Goal: Task Accomplishment & Management: Use online tool/utility

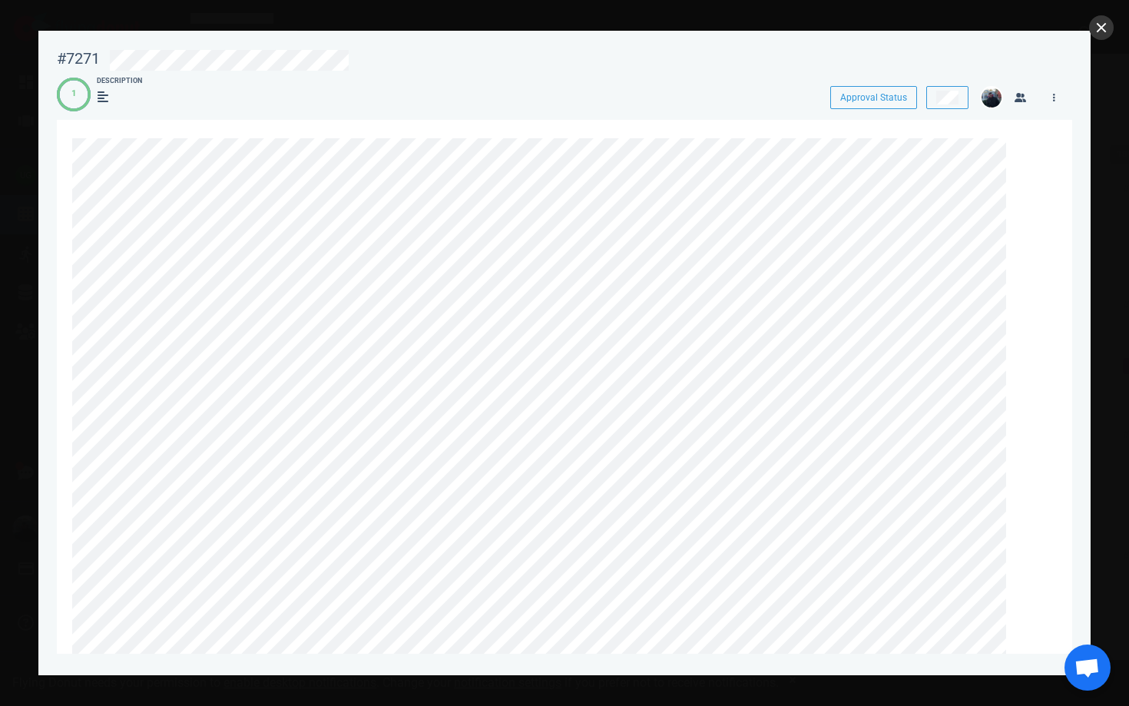
scroll to position [671, 0]
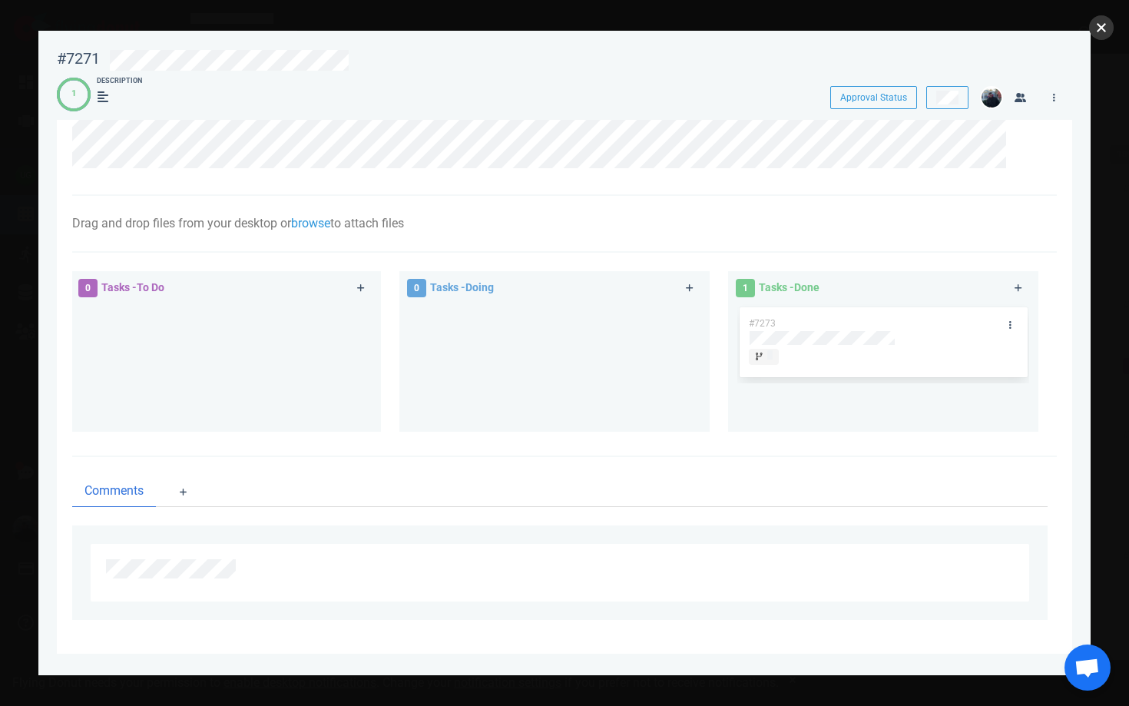
click at [1102, 25] on button "close" at bounding box center [1101, 27] width 25 height 25
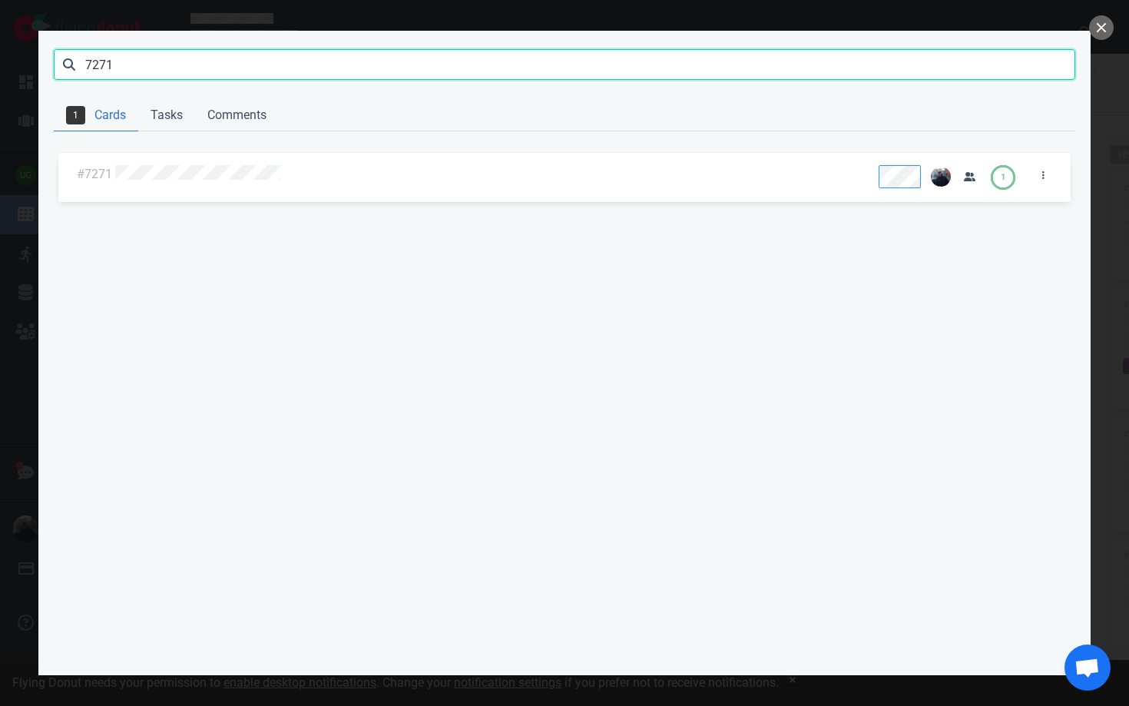
click at [714, 68] on input "7271" at bounding box center [565, 64] width 1022 height 31
click button "Search" at bounding box center [0, 0] width 0 height 0
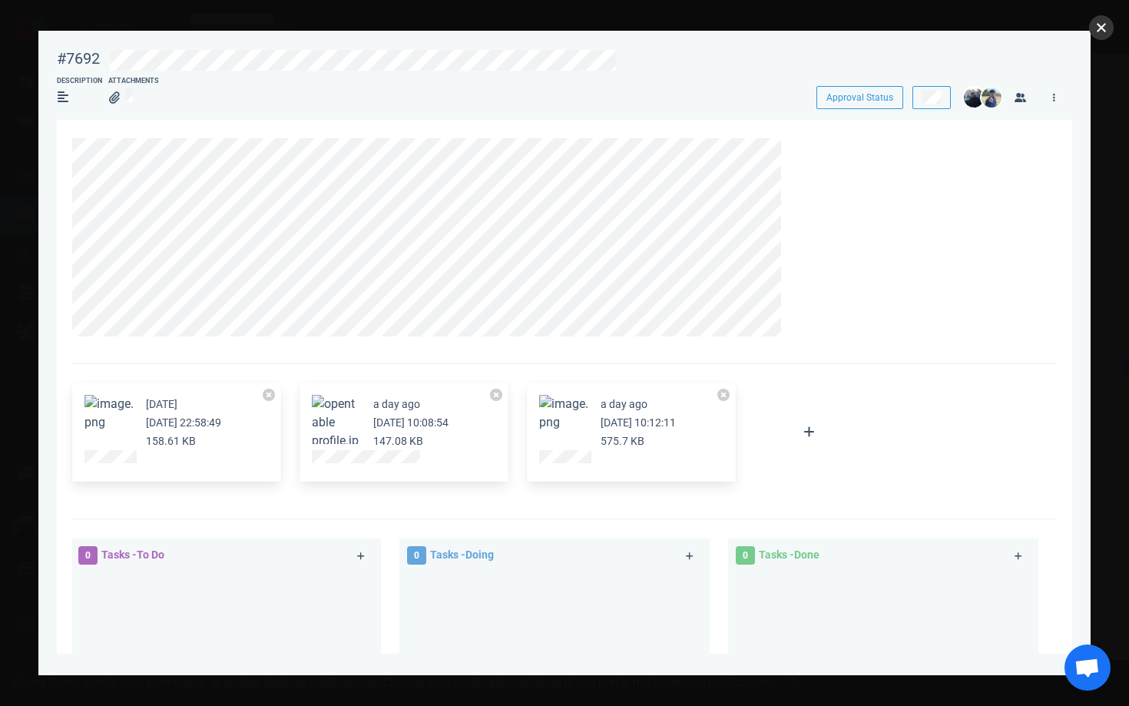
click at [1092, 28] on button "close" at bounding box center [1101, 27] width 25 height 25
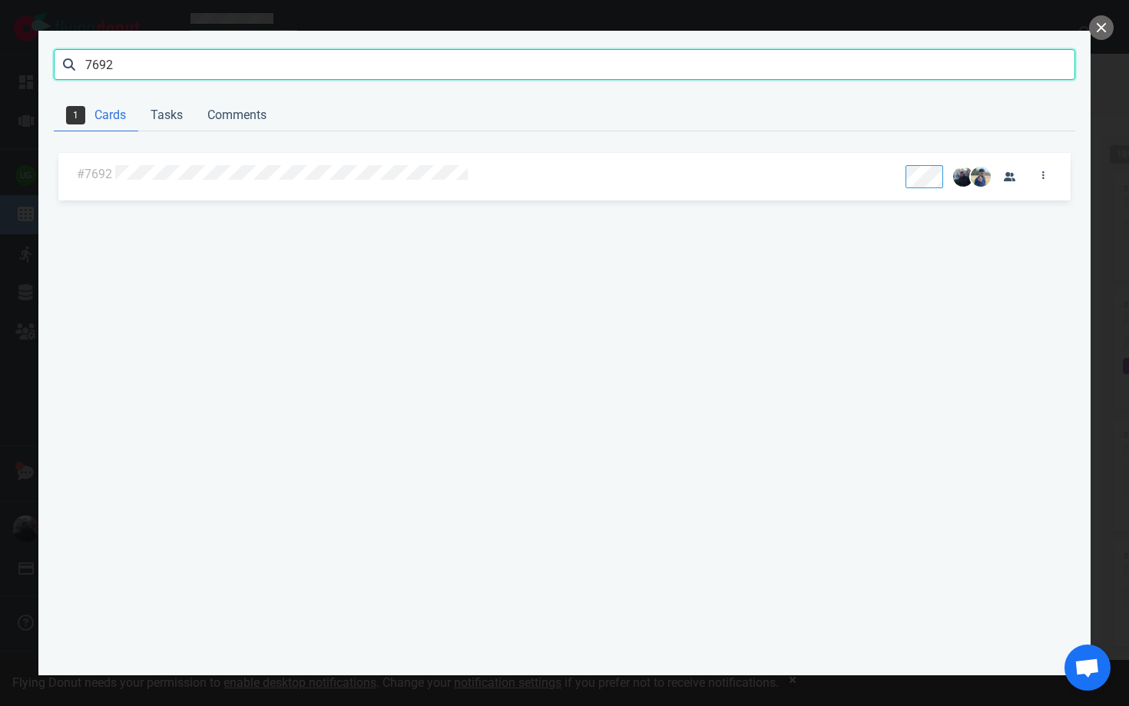
click at [623, 61] on input "7692" at bounding box center [565, 64] width 1022 height 31
type input "7691"
click button "Search" at bounding box center [0, 0] width 0 height 0
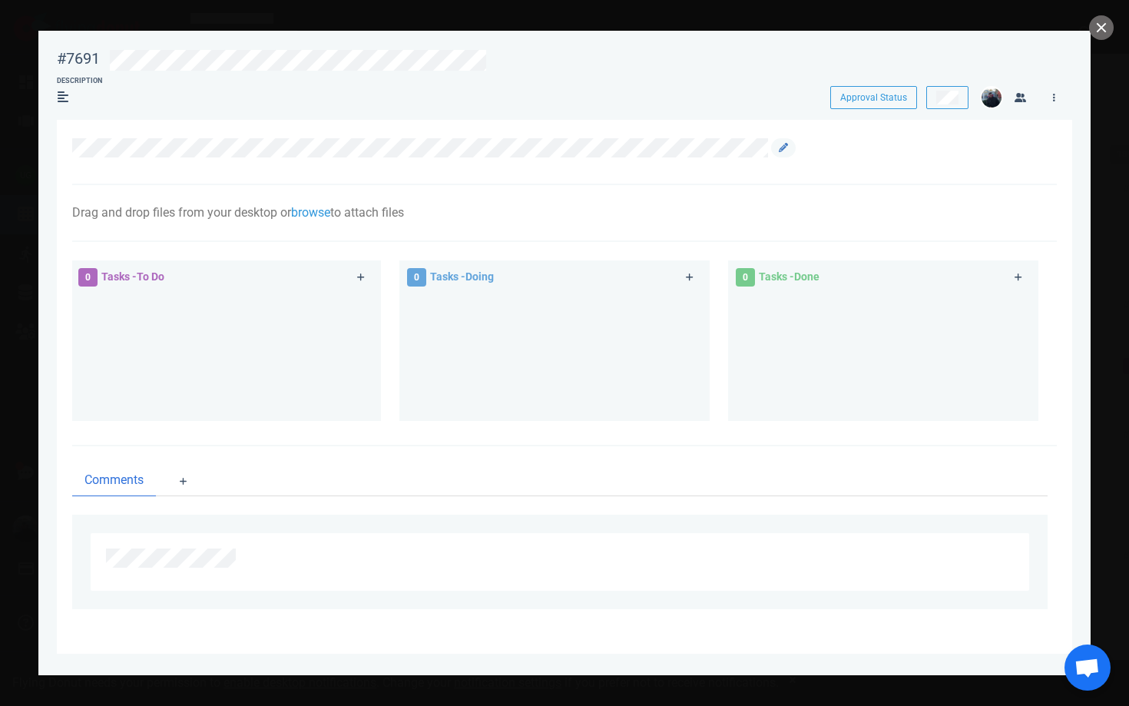
click at [824, 162] on div at bounding box center [560, 151] width 976 height 27
click at [782, 145] on icon at bounding box center [783, 147] width 9 height 9
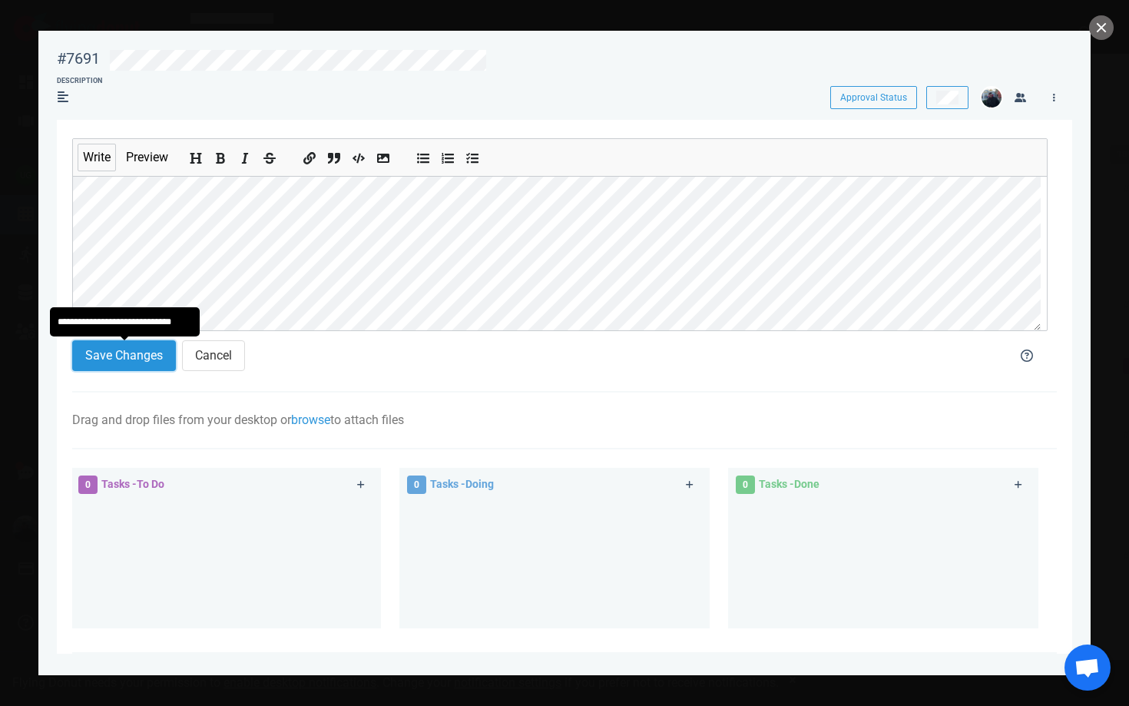
click at [129, 351] on button "Save Changes" at bounding box center [124, 355] width 104 height 31
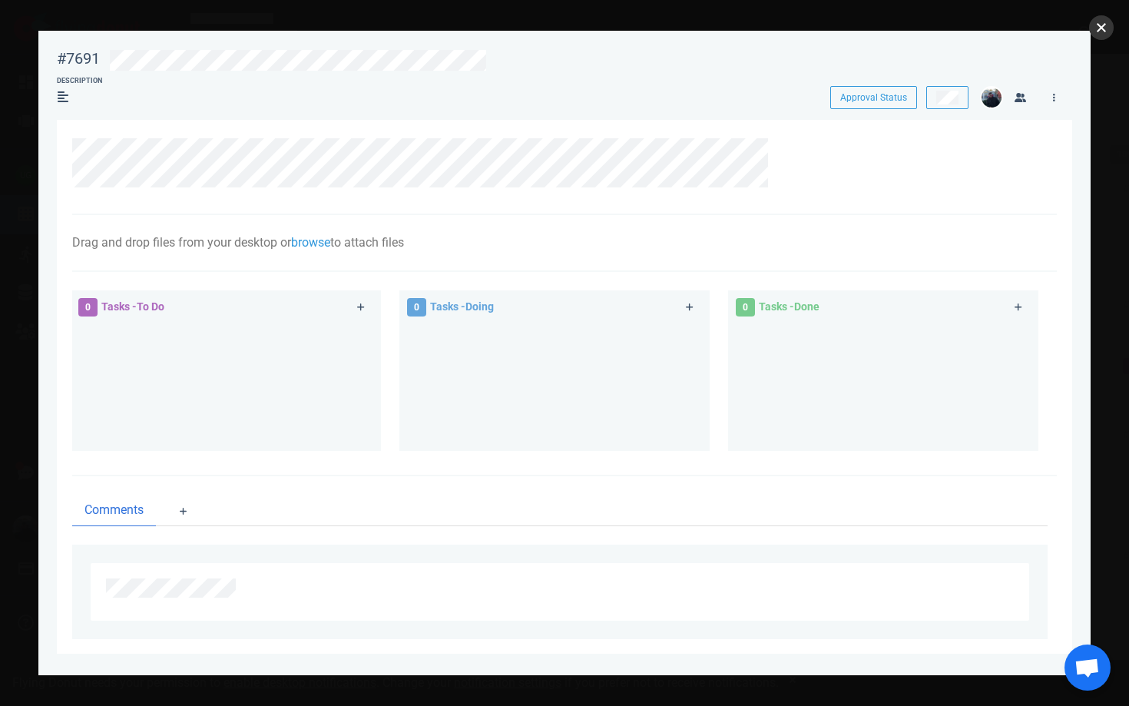
click at [1105, 31] on button "close" at bounding box center [1101, 27] width 25 height 25
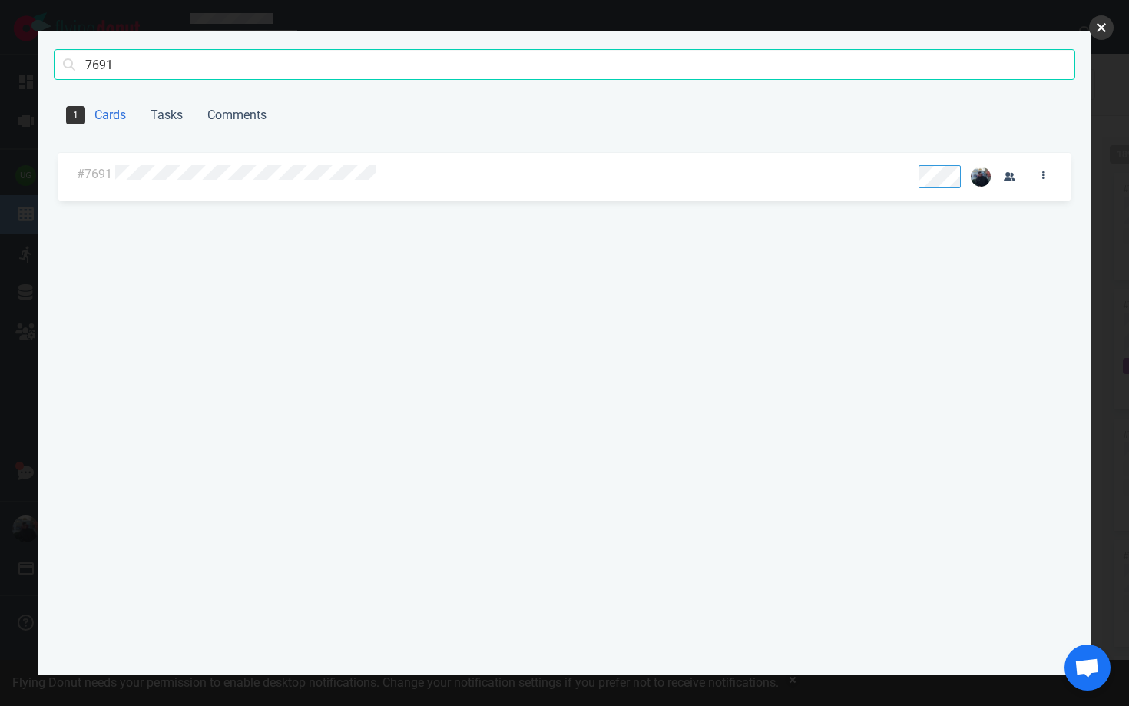
click at [1111, 26] on button "close" at bounding box center [1101, 27] width 25 height 25
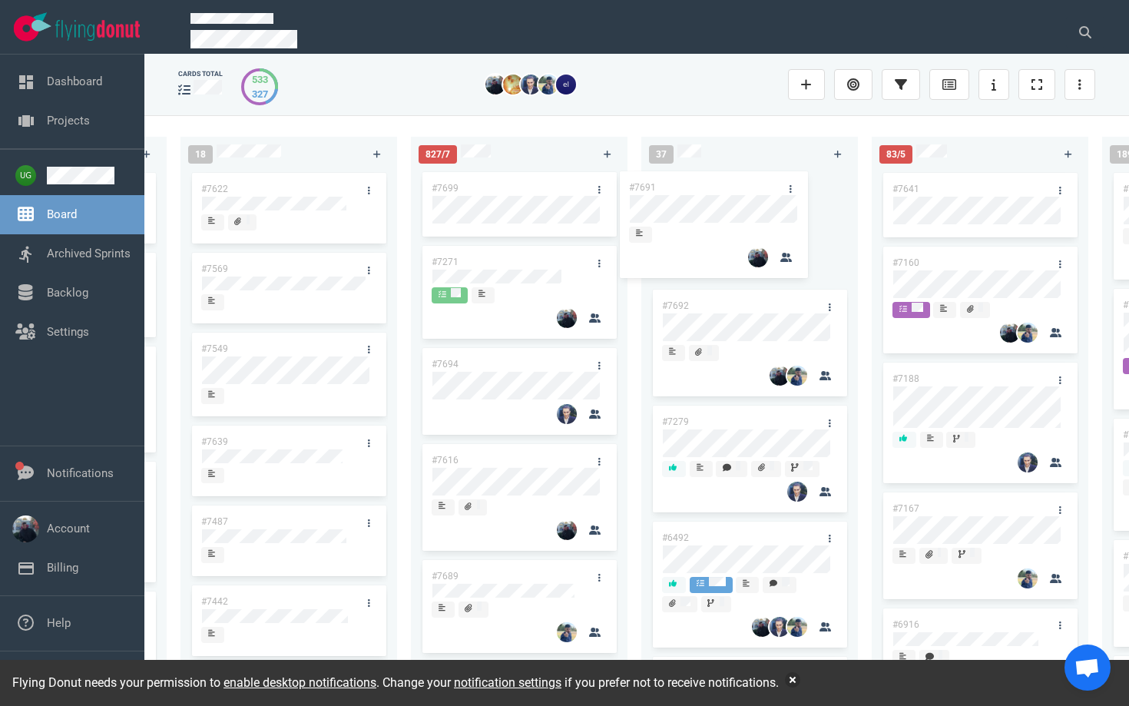
drag, startPoint x: 532, startPoint y: 178, endPoint x: 730, endPoint y: 177, distance: 197.5
click at [730, 177] on div "223 #7646 #7563 #1948 #1674 #1617 #1660 #362 #4673 #2261 #2378 #2684 53 #7700 #…" at bounding box center [636, 410] width 985 height 590
